Goal: Information Seeking & Learning: Learn about a topic

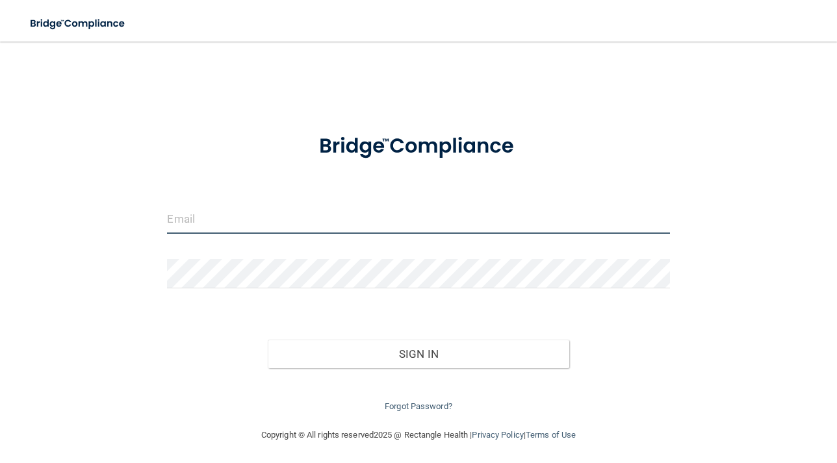
click at [399, 219] on input "email" at bounding box center [418, 219] width 502 height 29
type input "jstroh07@gmail.com"
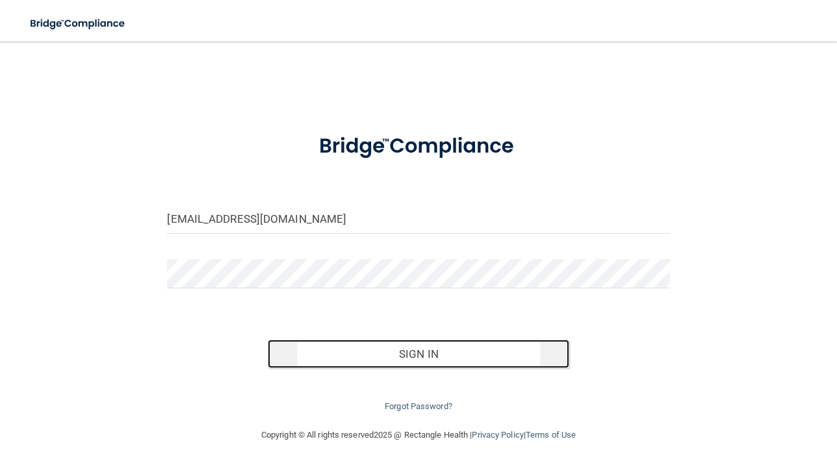
click at [407, 354] on button "Sign In" at bounding box center [418, 354] width 301 height 29
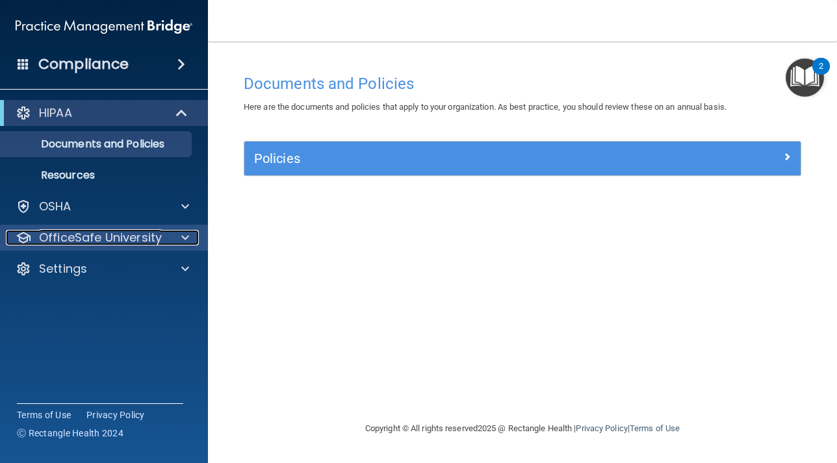
click at [133, 238] on p "OfficeSafe University" at bounding box center [100, 238] width 123 height 16
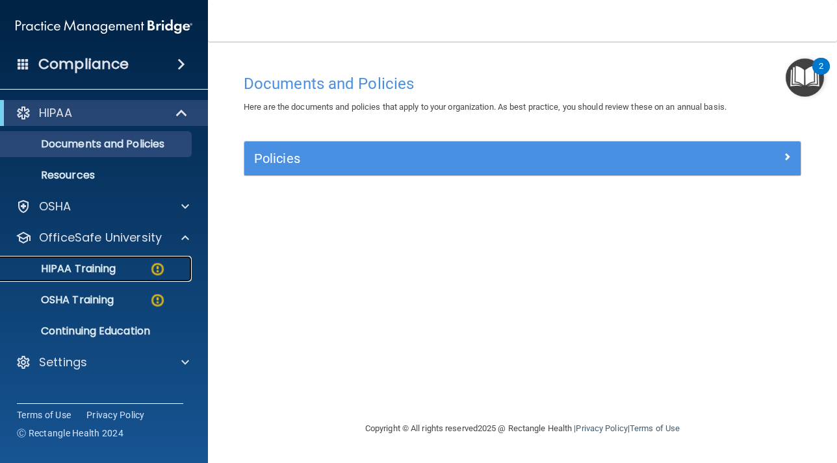
click at [156, 268] on img at bounding box center [157, 269] width 16 height 16
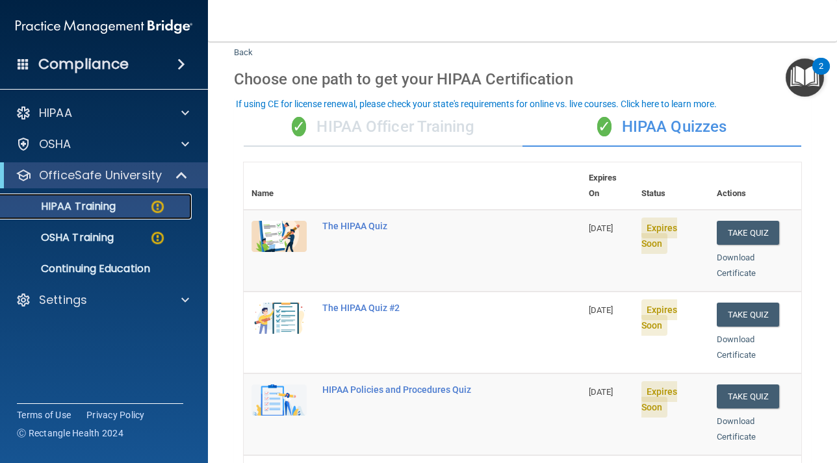
scroll to position [28, 0]
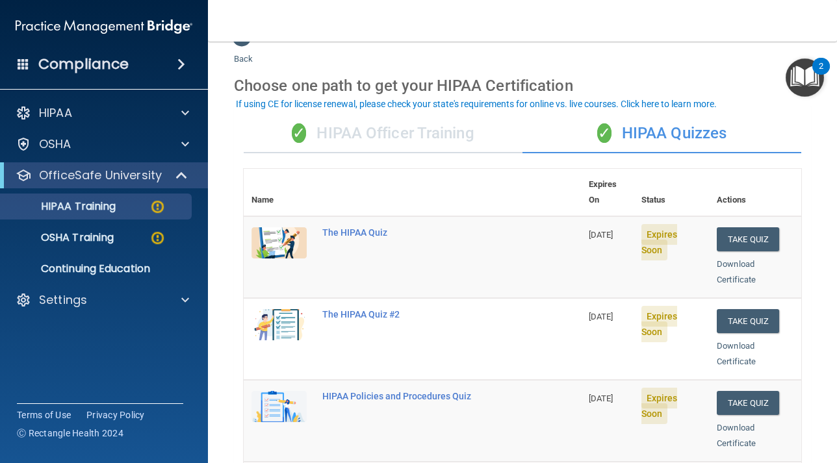
click at [435, 134] on div "✓ HIPAA Officer Training" at bounding box center [383, 133] width 279 height 39
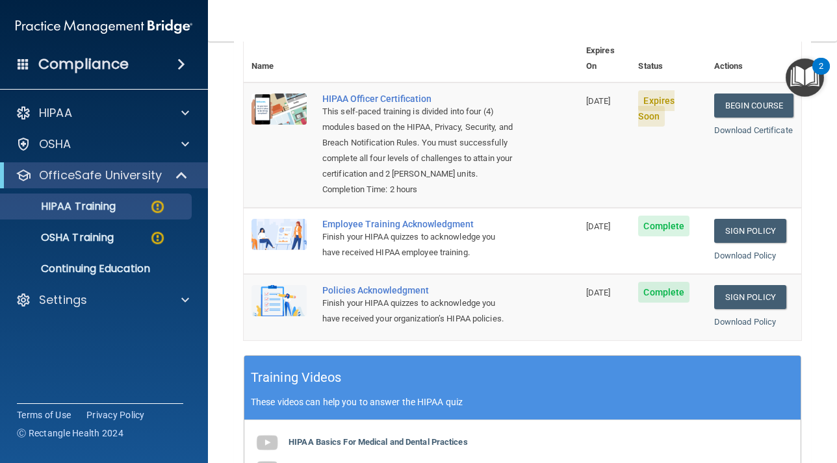
scroll to position [0, 0]
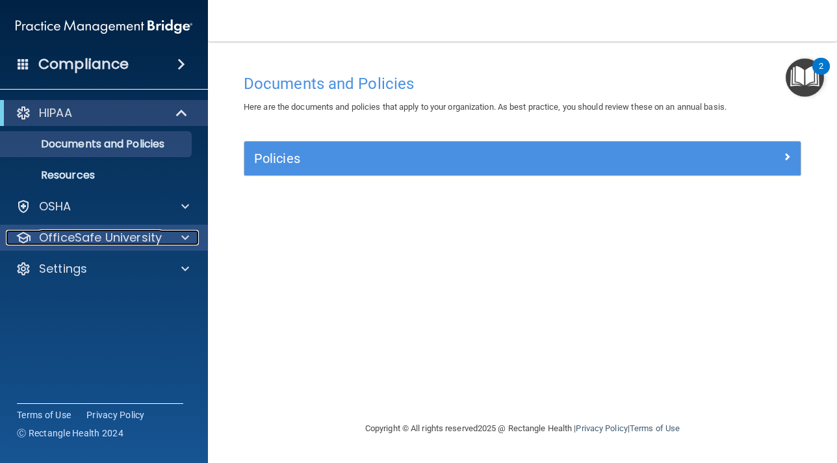
click at [176, 233] on div at bounding box center [183, 238] width 32 height 16
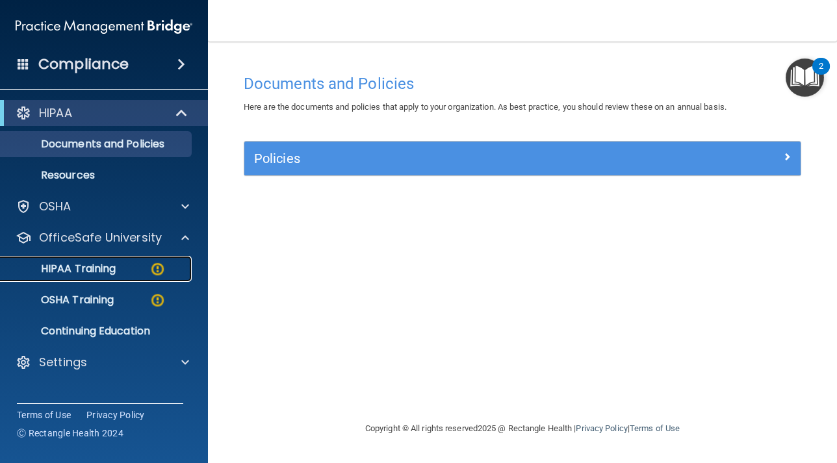
click at [116, 273] on div "HIPAA Training" at bounding box center [96, 268] width 177 height 13
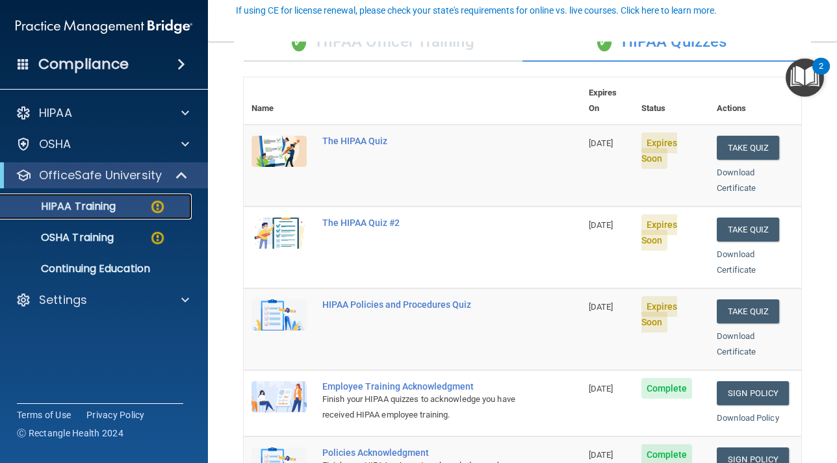
scroll to position [123, 0]
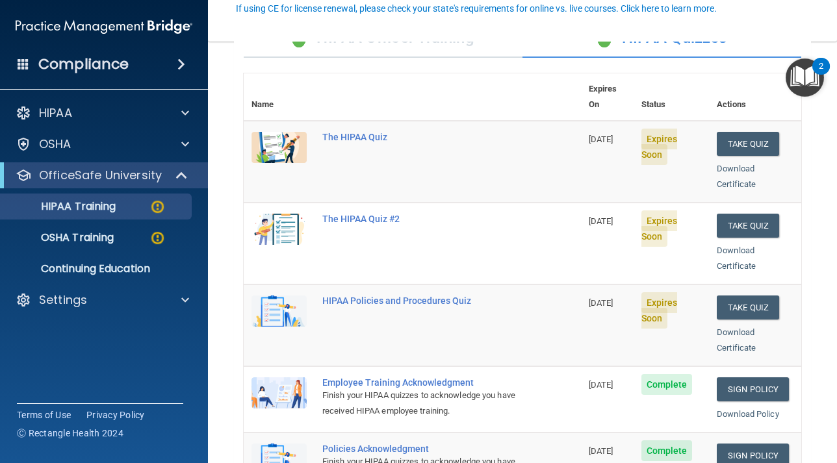
click at [395, 47] on div "✓ HIPAA Officer Training" at bounding box center [383, 38] width 279 height 39
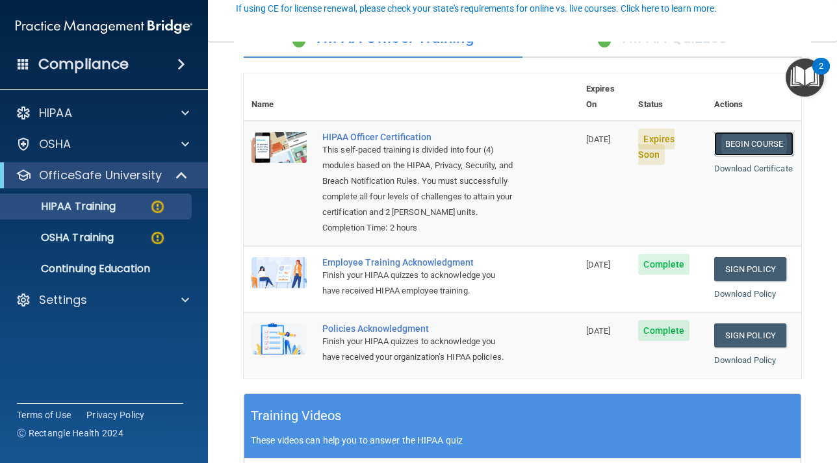
click at [752, 132] on link "Begin Course" at bounding box center [753, 144] width 79 height 24
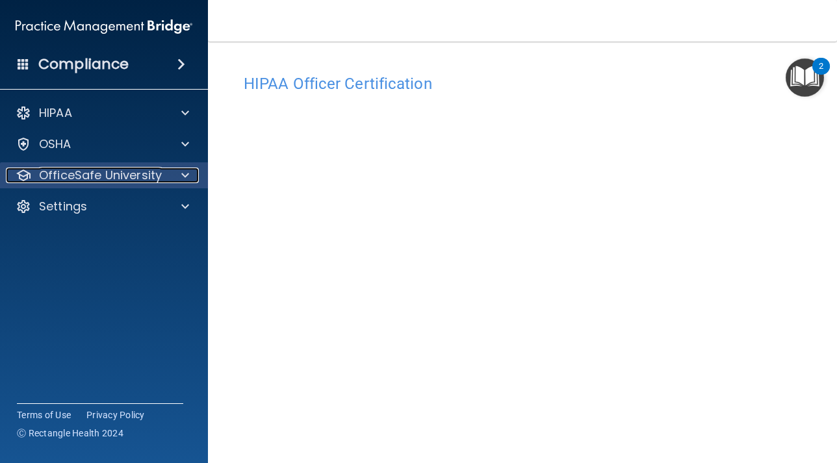
click at [184, 175] on span at bounding box center [185, 176] width 8 height 16
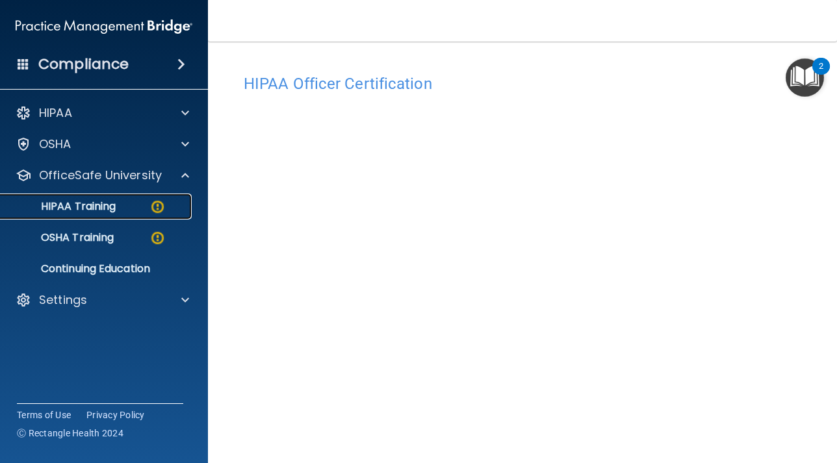
click at [153, 205] on img at bounding box center [157, 207] width 16 height 16
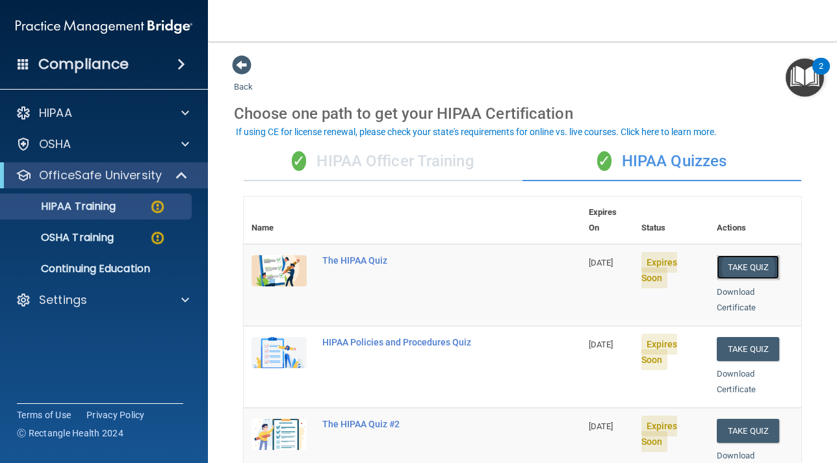
click at [740, 255] on button "Take Quiz" at bounding box center [747, 267] width 62 height 24
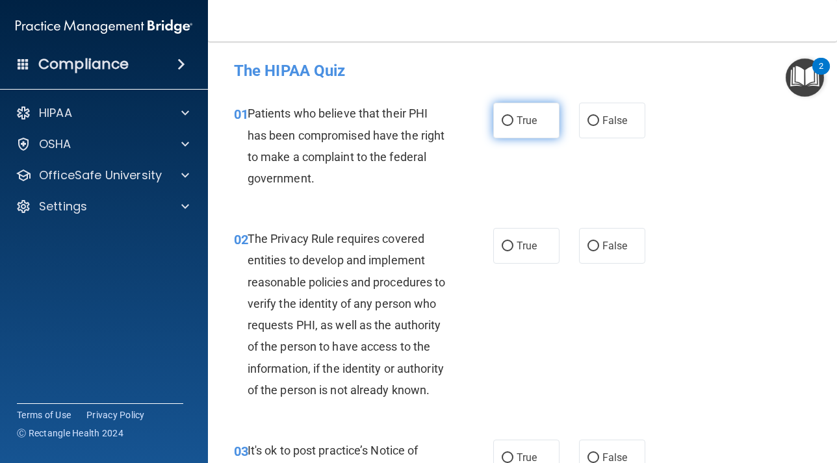
click at [514, 126] on label "True" at bounding box center [526, 121] width 66 height 36
click at [513, 126] on input "True" at bounding box center [507, 121] width 12 height 10
radio input "true"
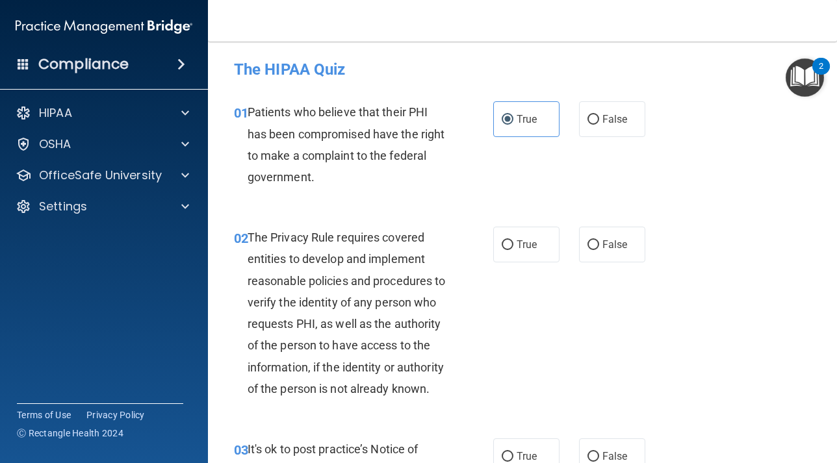
scroll to position [16, 0]
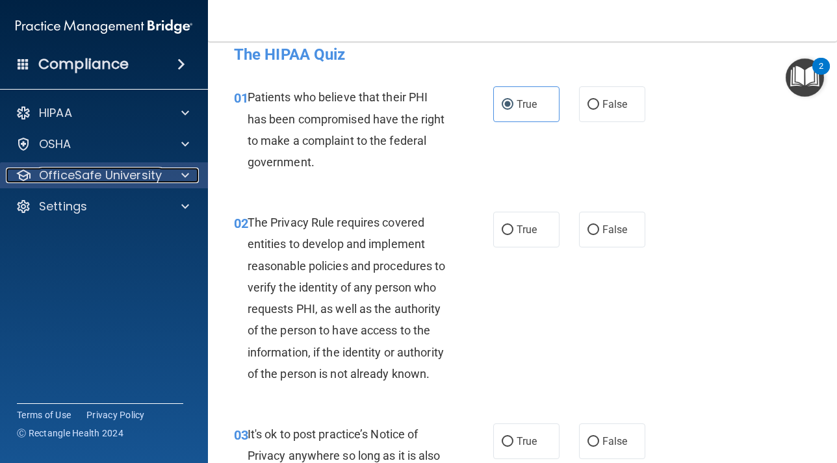
click at [153, 179] on p "OfficeSafe University" at bounding box center [100, 176] width 123 height 16
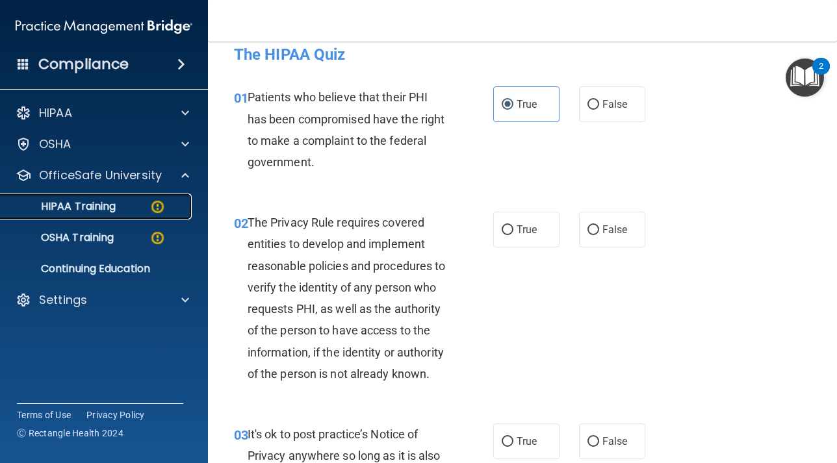
click at [149, 207] on img at bounding box center [157, 207] width 16 height 16
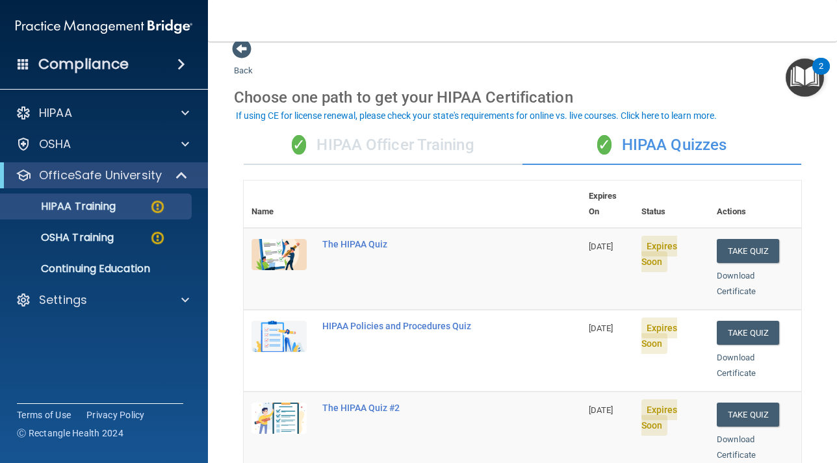
click at [427, 147] on div "✓ HIPAA Officer Training" at bounding box center [383, 145] width 279 height 39
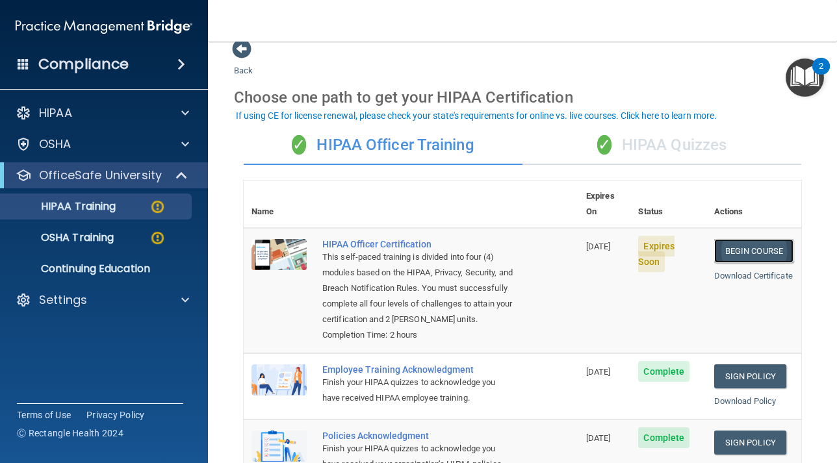
click at [770, 239] on link "Begin Course" at bounding box center [753, 251] width 79 height 24
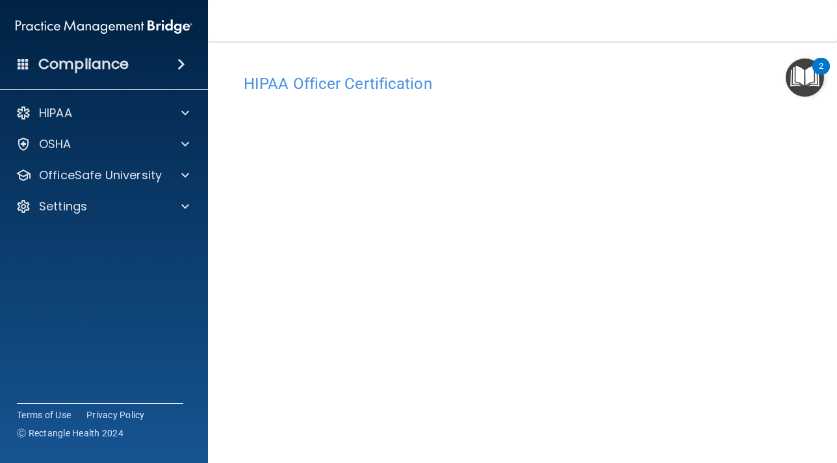
click at [667, 82] on h4 "HIPAA Officer Certification" at bounding box center [522, 83] width 557 height 17
drag, startPoint x: 177, startPoint y: 71, endPoint x: 172, endPoint y: 62, distance: 10.8
click at [177, 62] on span at bounding box center [181, 65] width 8 height 16
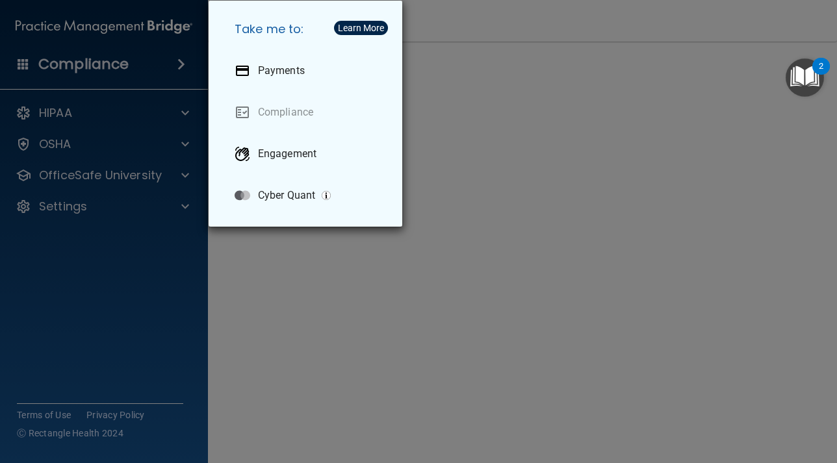
drag, startPoint x: 132, startPoint y: 308, endPoint x: 126, endPoint y: 295, distance: 14.2
click at [129, 304] on div "Take me to: Payments Compliance Engagement Cyber Quant" at bounding box center [418, 231] width 837 height 463
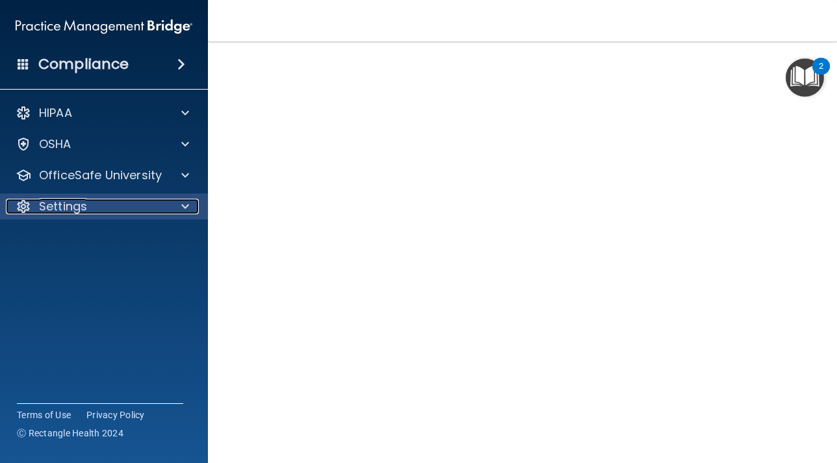
click at [180, 203] on div at bounding box center [183, 207] width 32 height 16
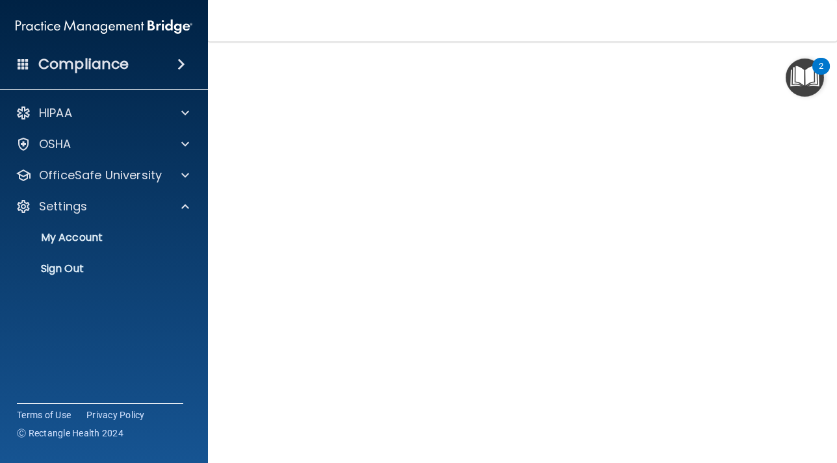
drag, startPoint x: 140, startPoint y: 311, endPoint x: 133, endPoint y: 307, distance: 7.9
click at [138, 309] on div "Compliance HIPAA Documents and Policies Report an Incident Business Associates …" at bounding box center [104, 231] width 208 height 463
click at [68, 271] on p "Sign Out" at bounding box center [96, 268] width 177 height 13
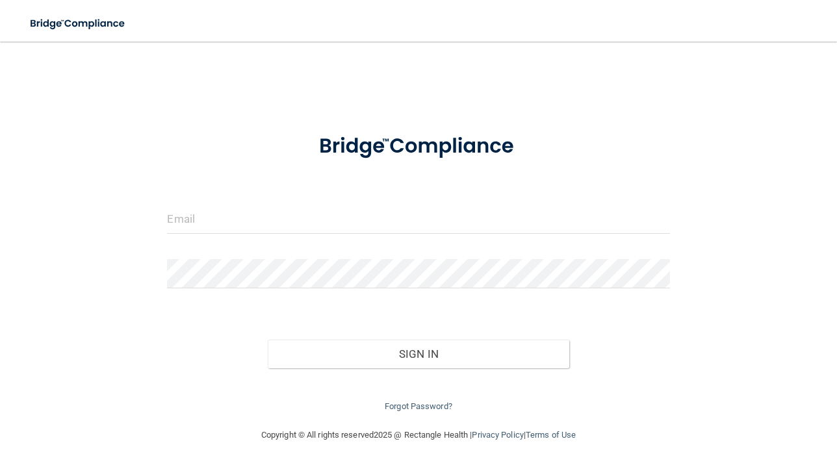
click at [97, 368] on div "Invalid email/password. You don't have permission to access that page. Sign In …" at bounding box center [418, 235] width 785 height 360
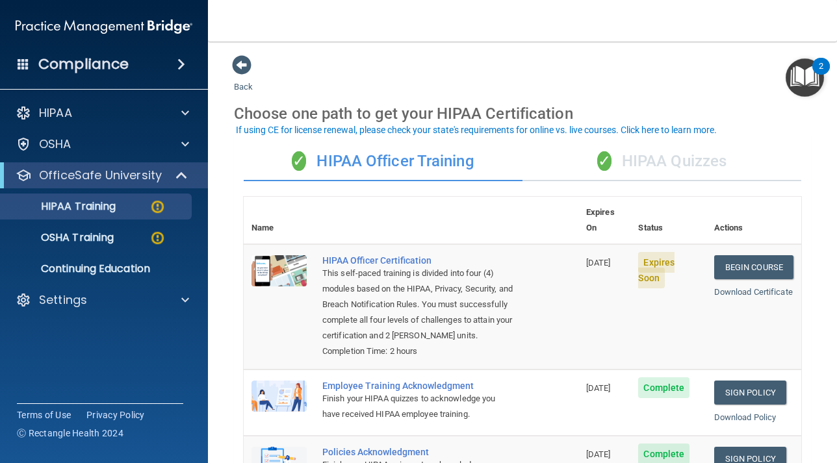
scroll to position [6, 0]
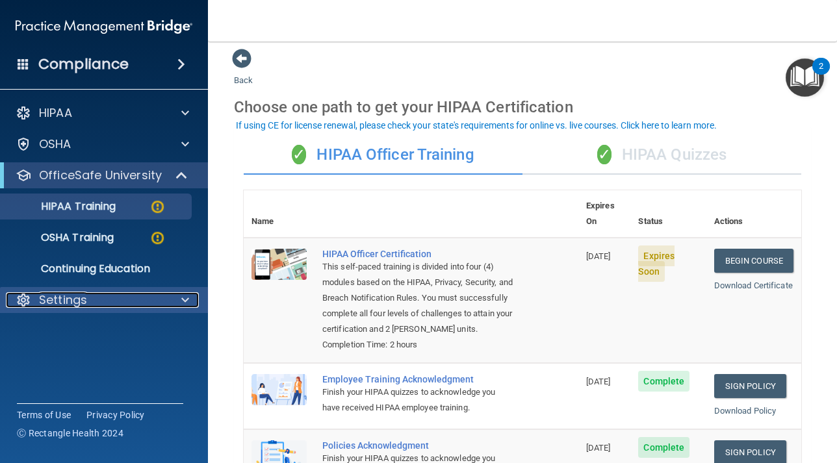
click at [178, 303] on div at bounding box center [183, 300] width 32 height 16
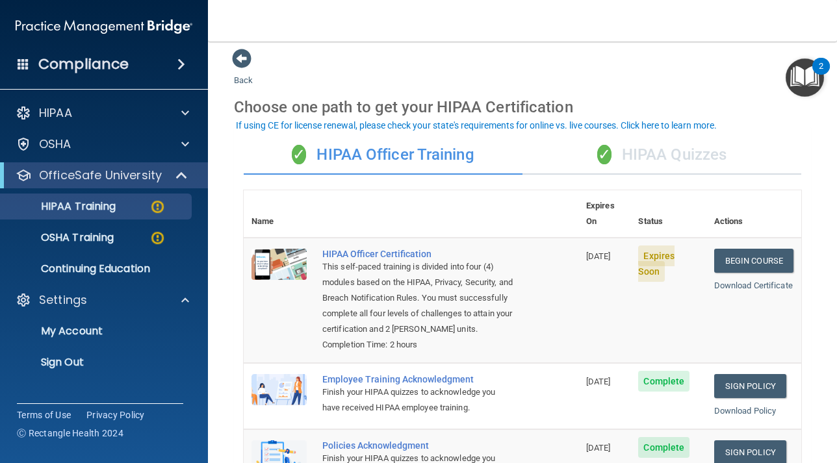
click at [179, 63] on span at bounding box center [181, 65] width 8 height 16
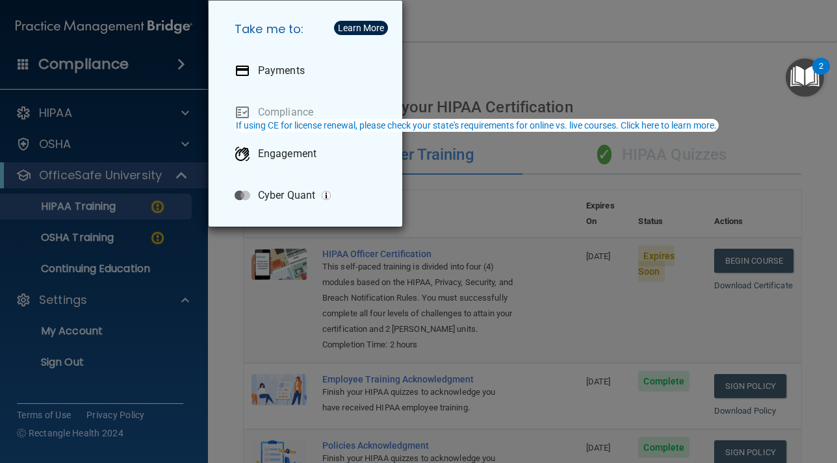
click at [179, 63] on div "Take me to: Payments Compliance Engagement Cyber Quant" at bounding box center [418, 231] width 837 height 463
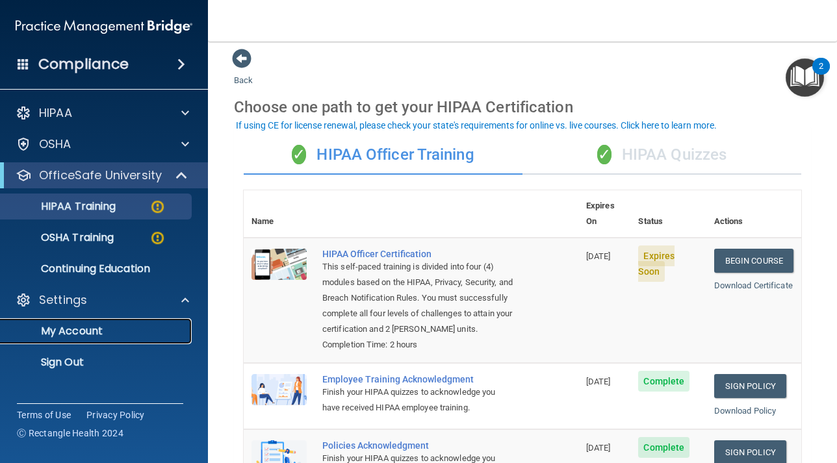
click at [87, 331] on p "My Account" at bounding box center [96, 331] width 177 height 13
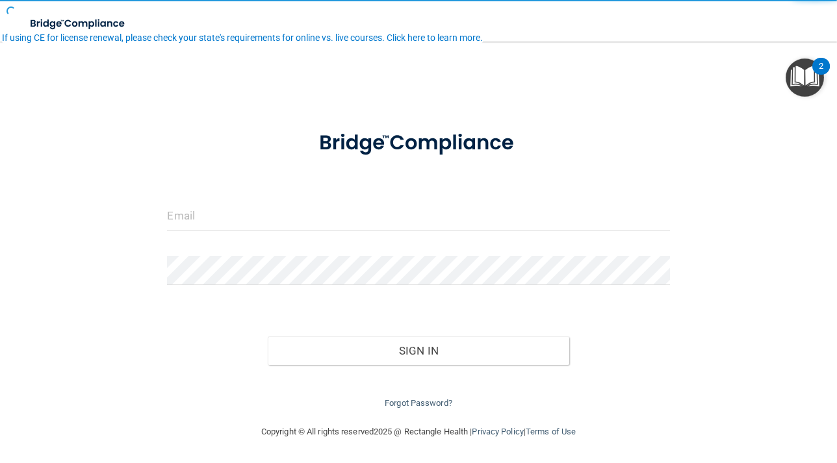
scroll to position [3, 0]
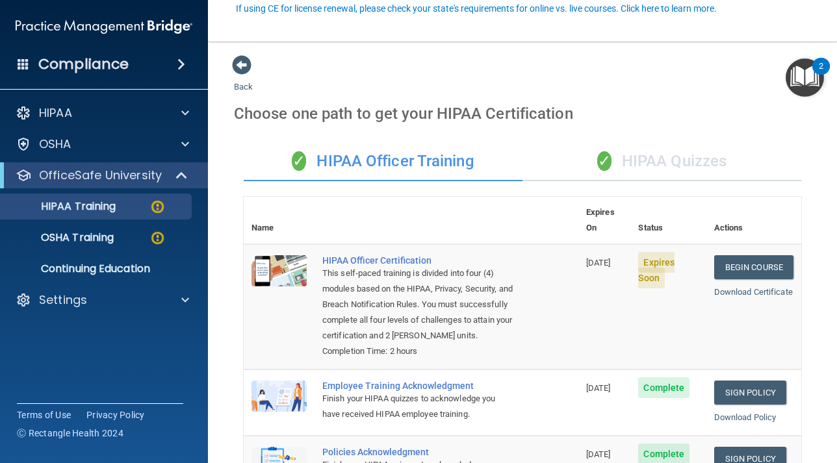
scroll to position [123, 0]
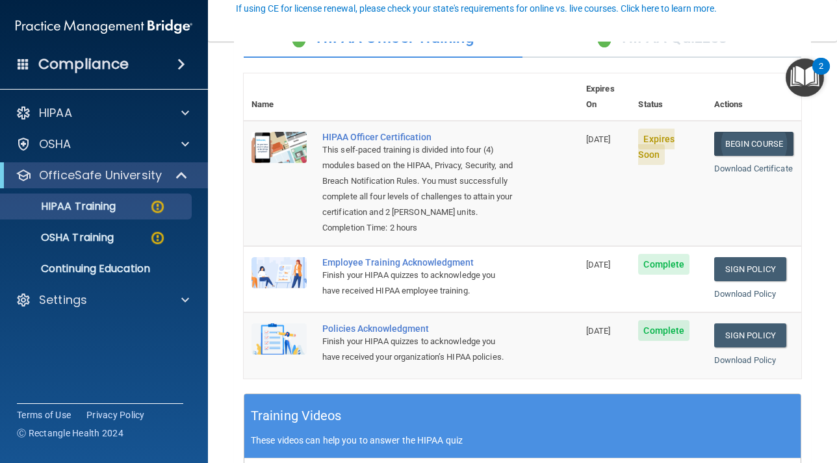
click at [749, 132] on link "Begin Course" at bounding box center [753, 144] width 79 height 24
